Goal: Check status: Check status

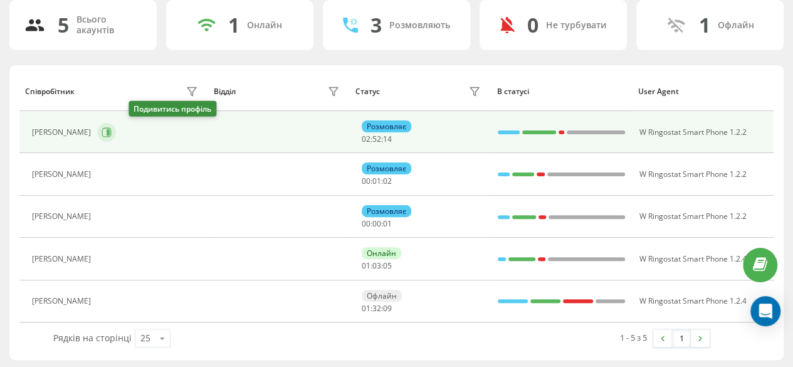
click at [110, 132] on icon at bounding box center [108, 132] width 3 height 6
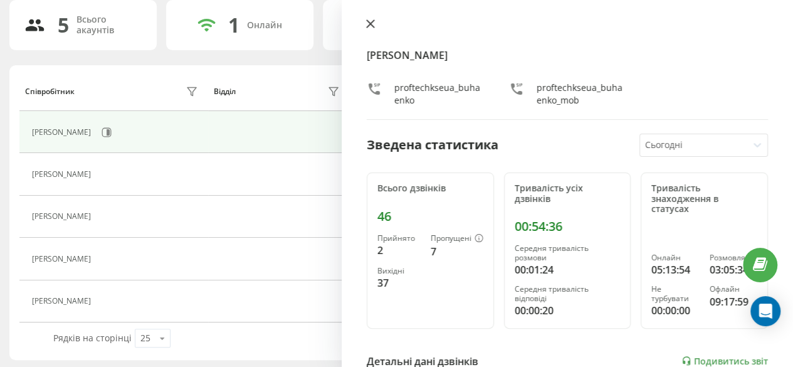
click at [368, 28] on icon at bounding box center [370, 23] width 9 height 9
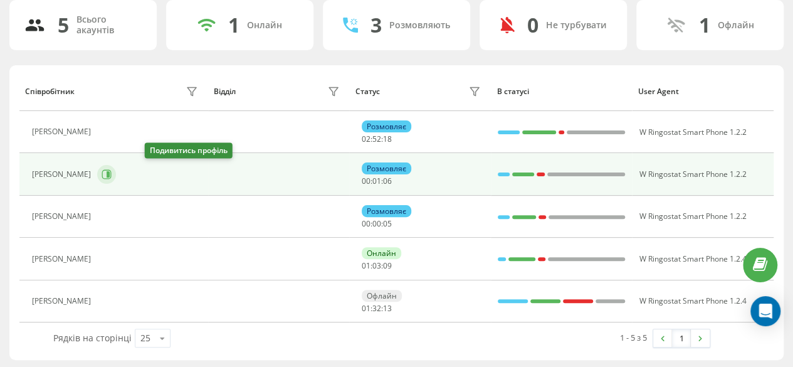
click at [110, 172] on icon at bounding box center [108, 174] width 3 height 6
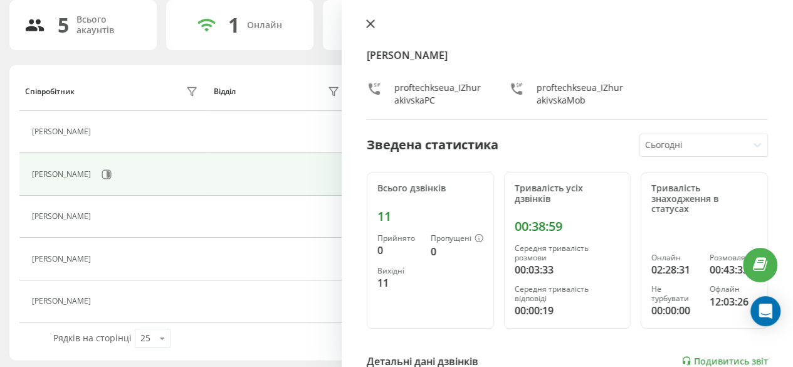
click at [372, 19] on button at bounding box center [370, 25] width 16 height 12
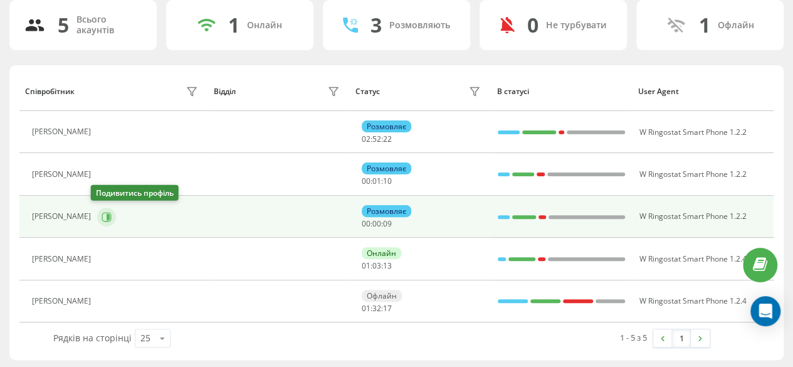
click at [102, 218] on icon at bounding box center [107, 217] width 10 height 10
